Goal: Information Seeking & Learning: Learn about a topic

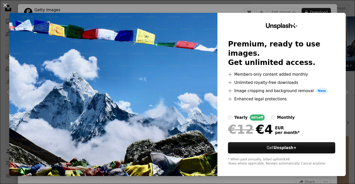
scroll to position [535, 0]
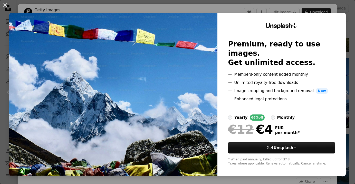
click at [165, 85] on img at bounding box center [113, 94] width 208 height 163
click at [350, 32] on div "An X shape Unsplash+ Premium, ready to use images. Get unlimited access. A plus…" at bounding box center [177, 92] width 355 height 184
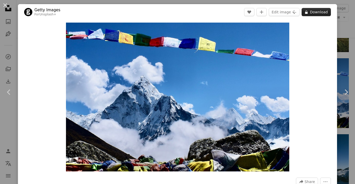
click at [313, 11] on button "A lock Download" at bounding box center [316, 12] width 29 height 8
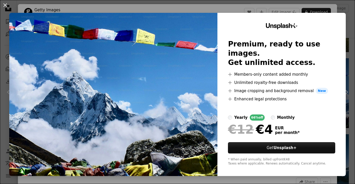
click at [351, 20] on div "An X shape Unsplash+ Premium, ready to use images. Get unlimited access. A plus…" at bounding box center [177, 92] width 355 height 184
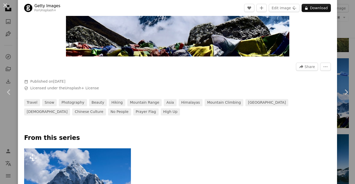
scroll to position [116, 0]
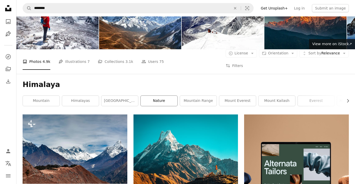
scroll to position [9, 0]
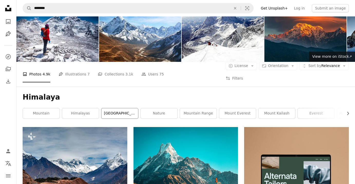
click at [118, 112] on link "[GEOGRAPHIC_DATA]" at bounding box center [119, 113] width 37 height 10
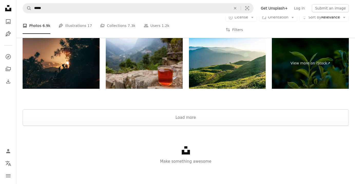
scroll to position [940, 0]
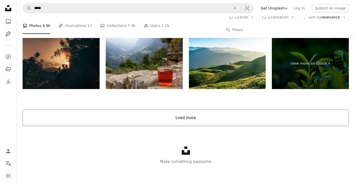
click at [268, 112] on button "Load more" at bounding box center [186, 118] width 326 height 16
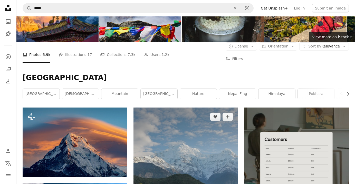
scroll to position [165, 0]
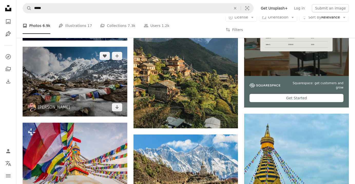
click at [61, 74] on img at bounding box center [75, 82] width 105 height 70
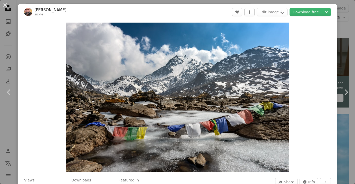
click at [354, 66] on div "An X shape Chevron left Chevron right [PERSON_NAME] sickle A heart A plus sign …" at bounding box center [177, 92] width 355 height 184
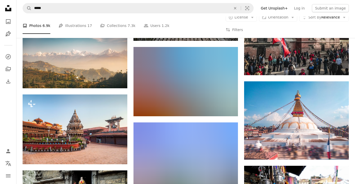
scroll to position [685, 0]
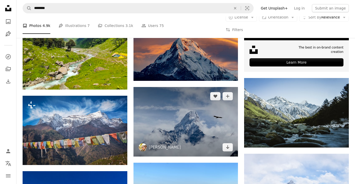
scroll to position [197, 0]
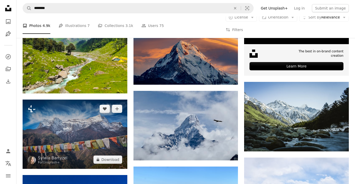
click at [71, 129] on img at bounding box center [75, 134] width 105 height 69
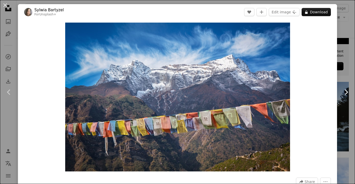
click at [350, 75] on link "Chevron right" at bounding box center [346, 92] width 18 height 49
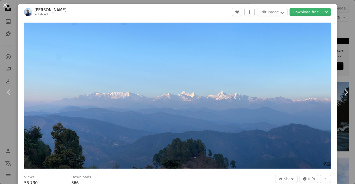
click at [349, 91] on icon "Chevron right" at bounding box center [346, 92] width 8 height 8
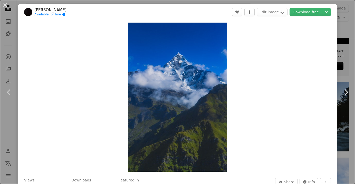
click at [349, 91] on icon "Chevron right" at bounding box center [346, 92] width 8 height 8
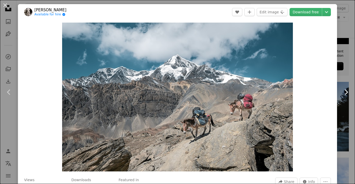
click at [349, 91] on icon "Chevron right" at bounding box center [346, 92] width 8 height 8
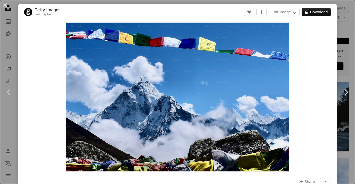
click at [349, 96] on icon "Chevron right" at bounding box center [346, 92] width 8 height 8
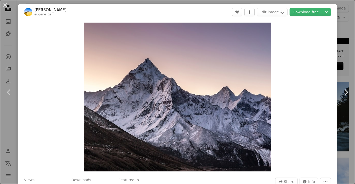
click at [347, 92] on icon at bounding box center [346, 91] width 3 height 5
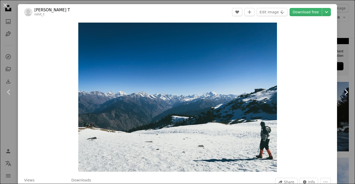
click at [347, 92] on icon at bounding box center [346, 91] width 3 height 5
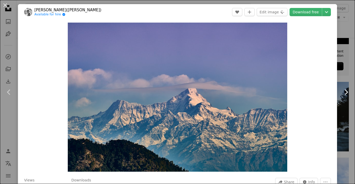
click at [346, 92] on icon "Chevron right" at bounding box center [346, 92] width 8 height 8
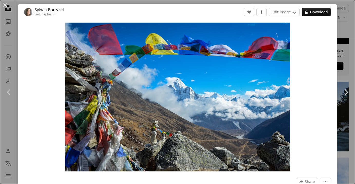
click at [346, 92] on icon "Chevron right" at bounding box center [346, 92] width 8 height 8
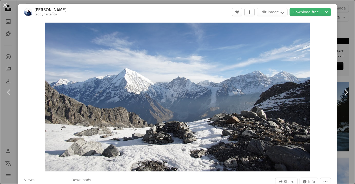
click at [348, 92] on icon "Chevron right" at bounding box center [346, 92] width 8 height 8
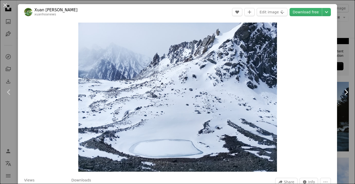
click at [347, 92] on icon at bounding box center [346, 91] width 3 height 5
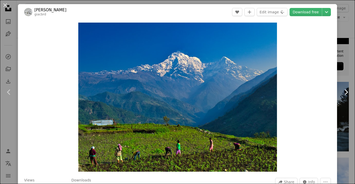
click at [347, 92] on icon at bounding box center [346, 91] width 3 height 5
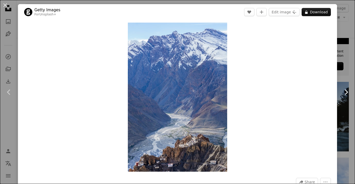
click at [349, 94] on icon "Chevron right" at bounding box center [346, 92] width 8 height 8
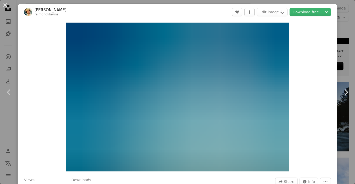
click at [346, 89] on icon "Chevron right" at bounding box center [346, 92] width 8 height 8
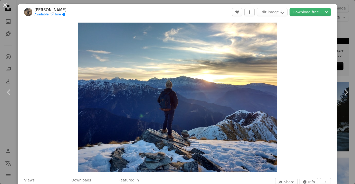
click at [346, 58] on div "An X shape Chevron left Chevron right Gaurav K Available for hire A checkmark i…" at bounding box center [177, 92] width 355 height 184
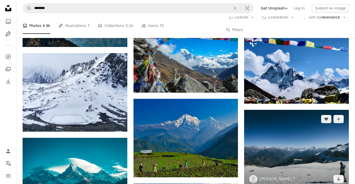
scroll to position [510, 0]
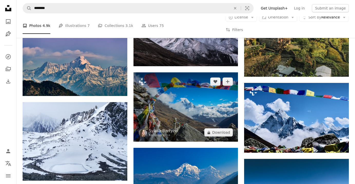
click at [180, 115] on img at bounding box center [186, 106] width 105 height 69
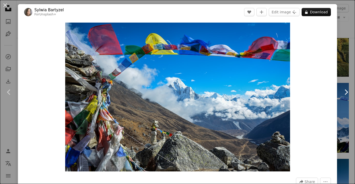
click at [349, 84] on link "Chevron right" at bounding box center [346, 92] width 18 height 49
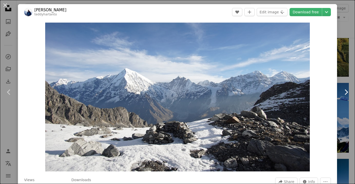
click at [347, 91] on icon "Chevron right" at bounding box center [346, 92] width 8 height 8
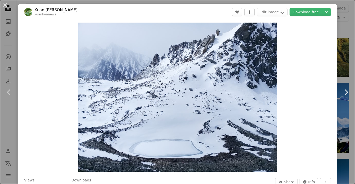
click at [347, 92] on icon at bounding box center [346, 91] width 3 height 5
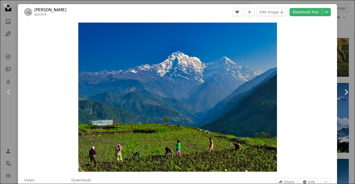
click at [347, 92] on icon at bounding box center [346, 91] width 3 height 5
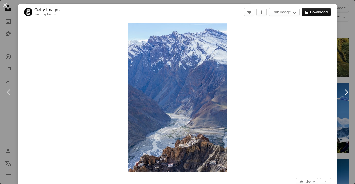
click at [347, 92] on icon at bounding box center [346, 91] width 3 height 5
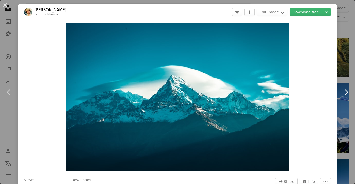
click at [347, 92] on icon at bounding box center [346, 91] width 3 height 5
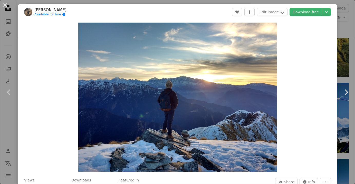
click at [346, 92] on icon "Chevron right" at bounding box center [346, 92] width 8 height 8
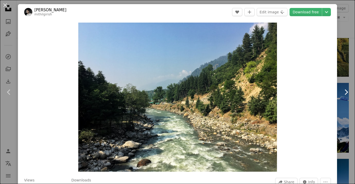
click at [346, 92] on icon "Chevron right" at bounding box center [346, 92] width 8 height 8
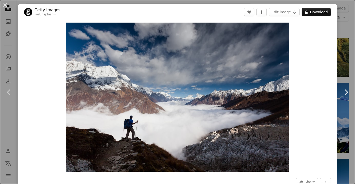
click at [346, 92] on icon "Chevron right" at bounding box center [346, 92] width 8 height 8
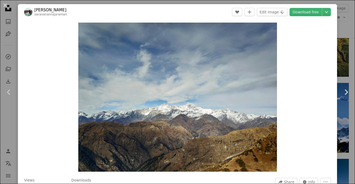
click at [346, 92] on icon "Chevron right" at bounding box center [346, 92] width 8 height 8
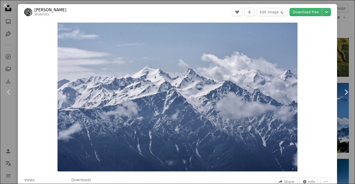
click at [346, 92] on icon "Chevron right" at bounding box center [346, 92] width 8 height 8
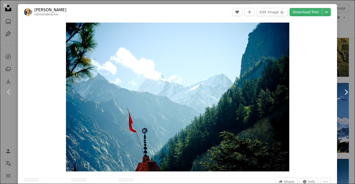
click at [346, 92] on icon "Chevron right" at bounding box center [346, 92] width 8 height 8
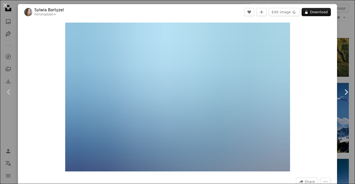
click at [346, 92] on icon "Chevron right" at bounding box center [346, 92] width 8 height 8
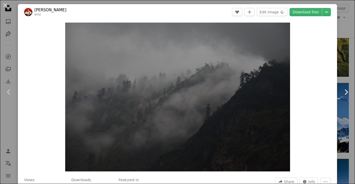
click at [346, 92] on icon "Chevron right" at bounding box center [346, 92] width 8 height 8
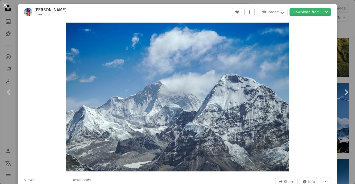
click at [346, 92] on icon "Chevron right" at bounding box center [346, 92] width 8 height 8
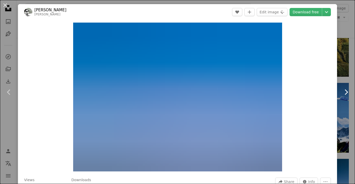
click at [348, 90] on icon "Chevron right" at bounding box center [346, 92] width 8 height 8
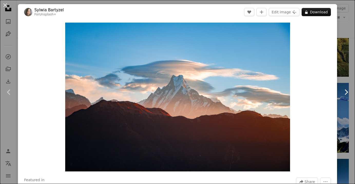
click at [346, 93] on icon at bounding box center [346, 91] width 3 height 5
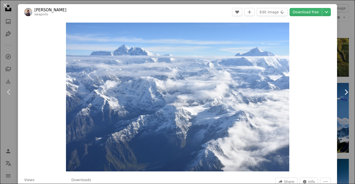
click at [346, 93] on icon at bounding box center [346, 91] width 3 height 5
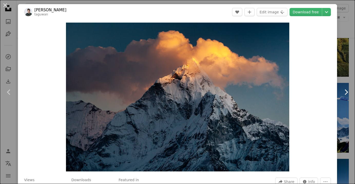
click at [350, 92] on icon "Chevron right" at bounding box center [346, 92] width 8 height 8
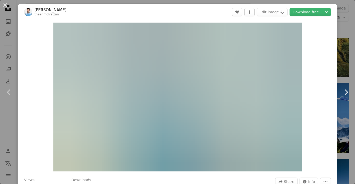
click at [345, 91] on icon "Chevron right" at bounding box center [346, 92] width 8 height 8
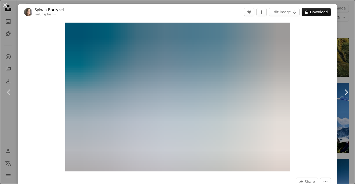
click at [345, 91] on icon "Chevron right" at bounding box center [346, 92] width 8 height 8
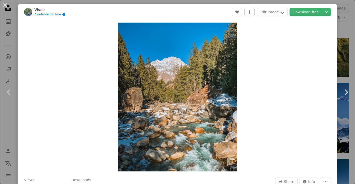
click at [350, 90] on icon "Chevron right" at bounding box center [346, 92] width 8 height 8
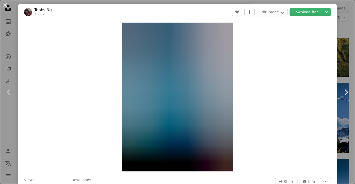
click at [348, 94] on icon "Chevron right" at bounding box center [346, 92] width 8 height 8
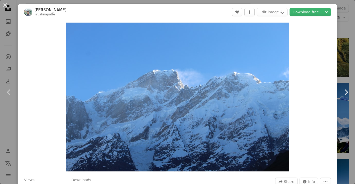
click at [349, 91] on icon "Chevron right" at bounding box center [346, 92] width 8 height 8
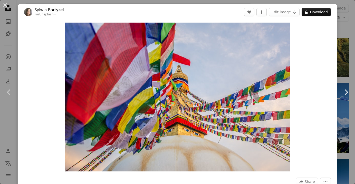
click at [349, 91] on icon "Chevron right" at bounding box center [346, 92] width 8 height 8
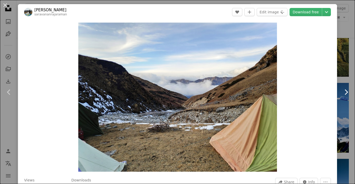
click at [348, 92] on icon at bounding box center [346, 91] width 3 height 5
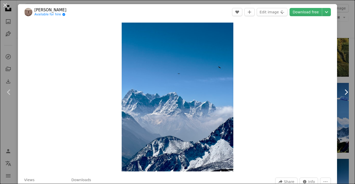
click at [347, 93] on icon at bounding box center [346, 91] width 3 height 5
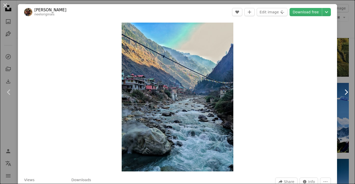
click at [347, 93] on icon at bounding box center [346, 91] width 3 height 5
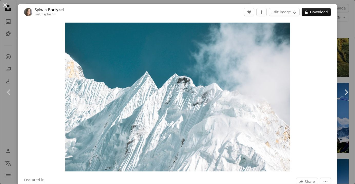
click at [347, 93] on icon at bounding box center [346, 91] width 3 height 5
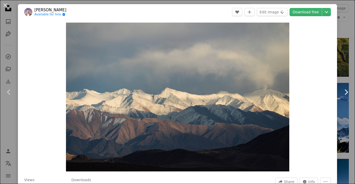
click at [347, 94] on icon "Chevron right" at bounding box center [346, 92] width 8 height 8
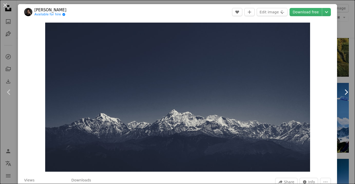
click at [347, 89] on icon "Chevron right" at bounding box center [346, 92] width 8 height 8
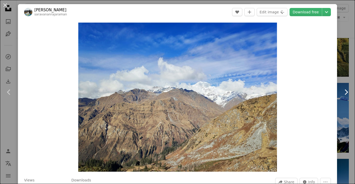
click at [348, 92] on icon at bounding box center [346, 91] width 3 height 5
